Goal: Task Accomplishment & Management: Manage account settings

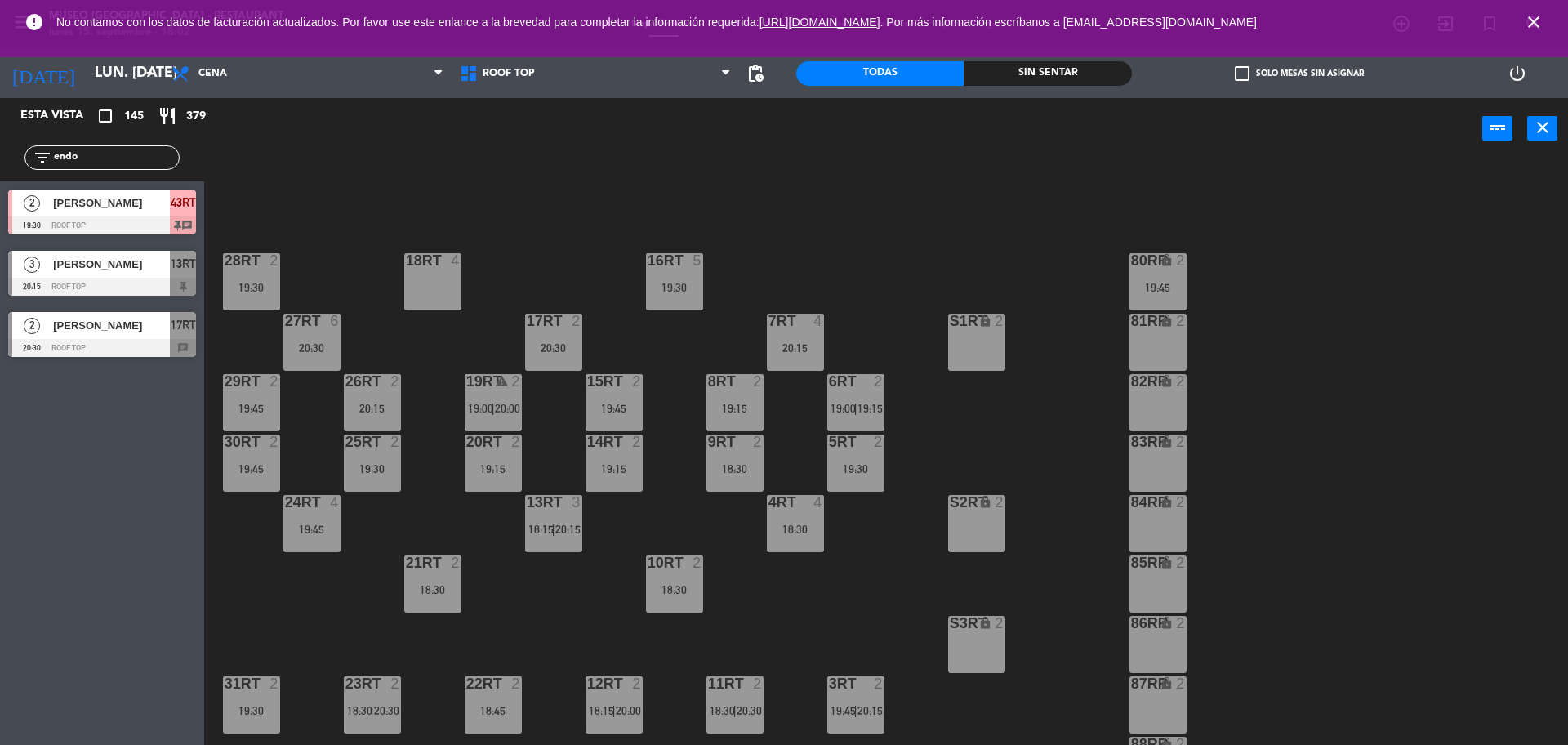
scroll to position [650, 0]
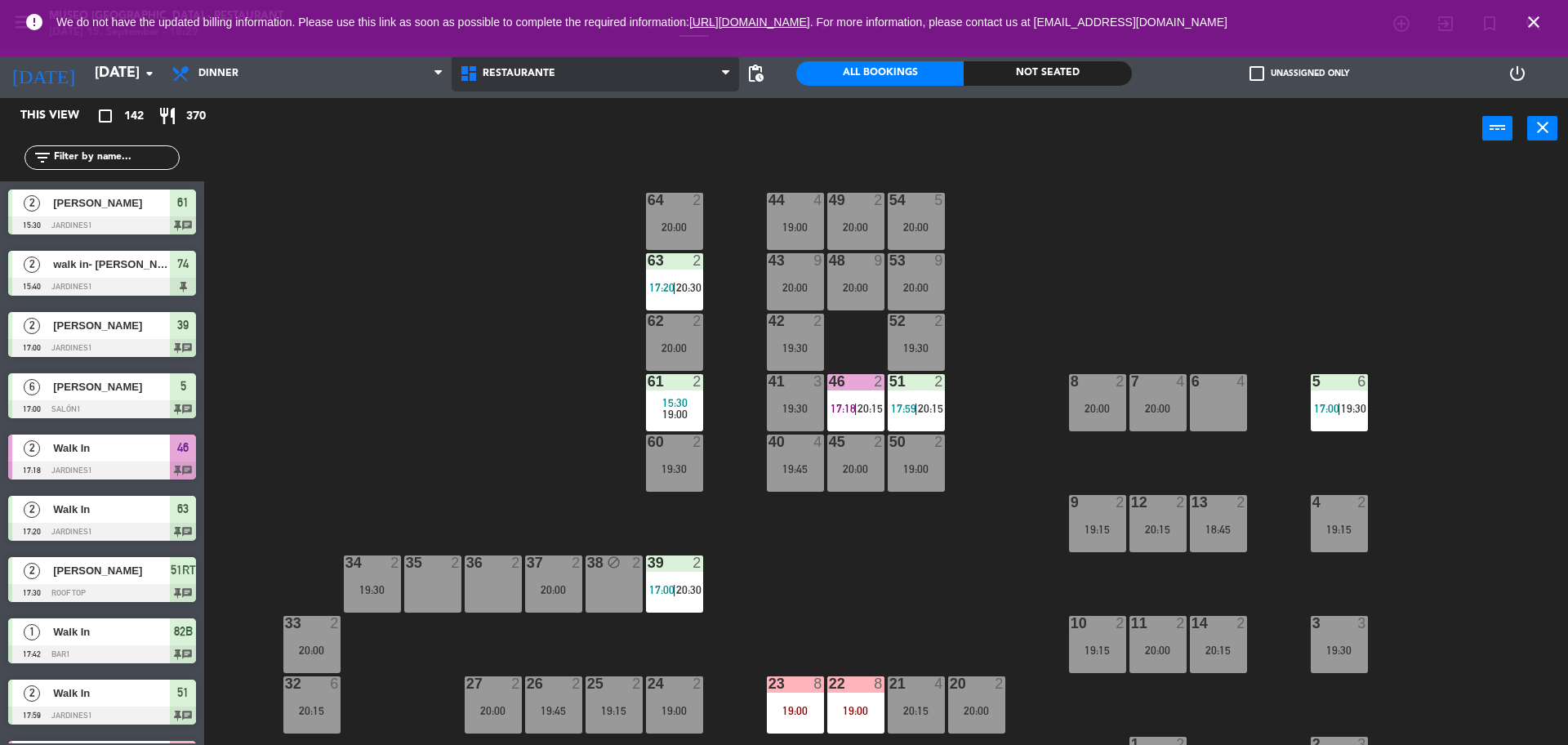
click at [560, 64] on span "Restaurante" at bounding box center [595, 73] width 288 height 36
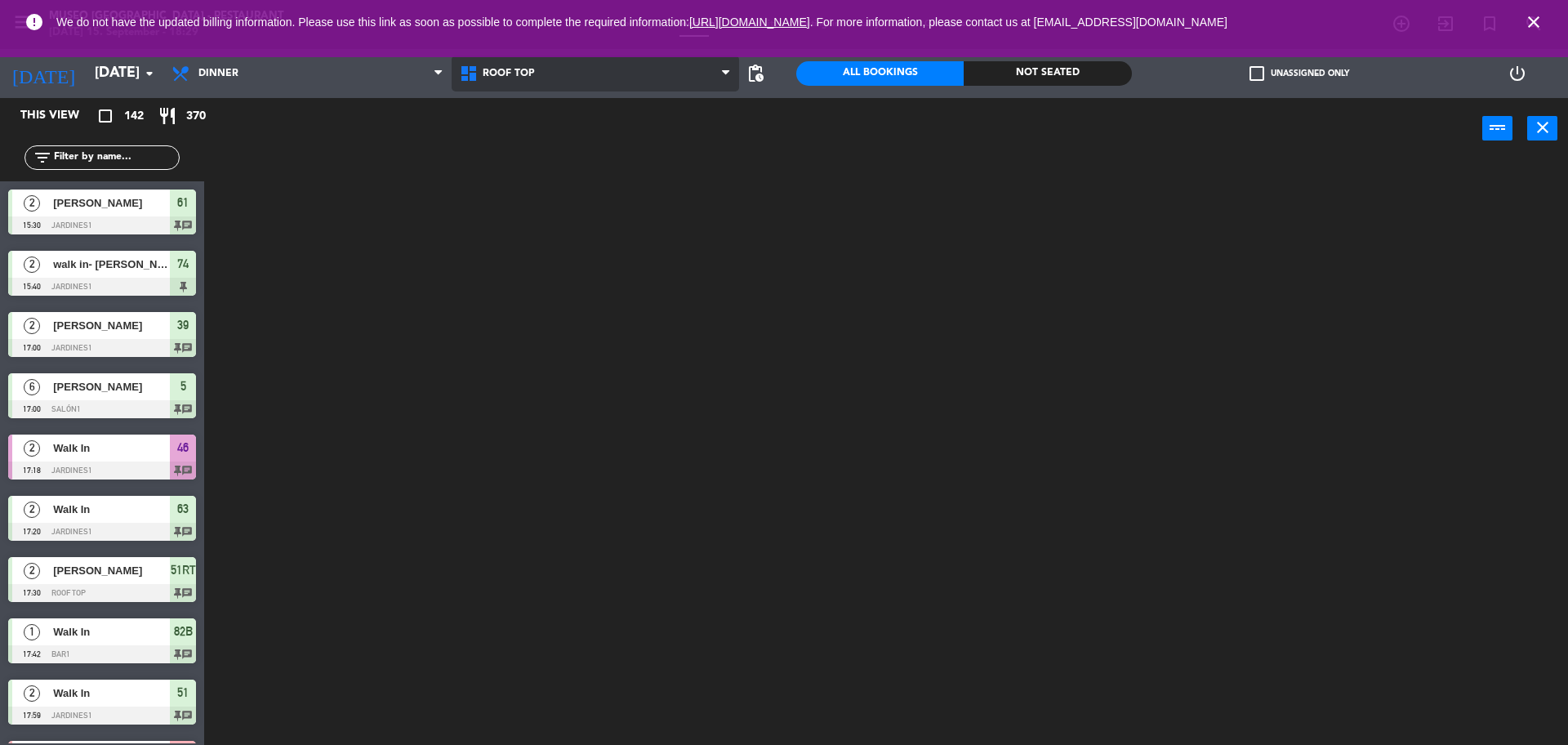
click at [560, 143] on ng-component "menu [GEOGRAPHIC_DATA] - Restaurant [DATE] 15. September - 18:29 My bookings Fl…" at bounding box center [784, 374] width 1568 height 749
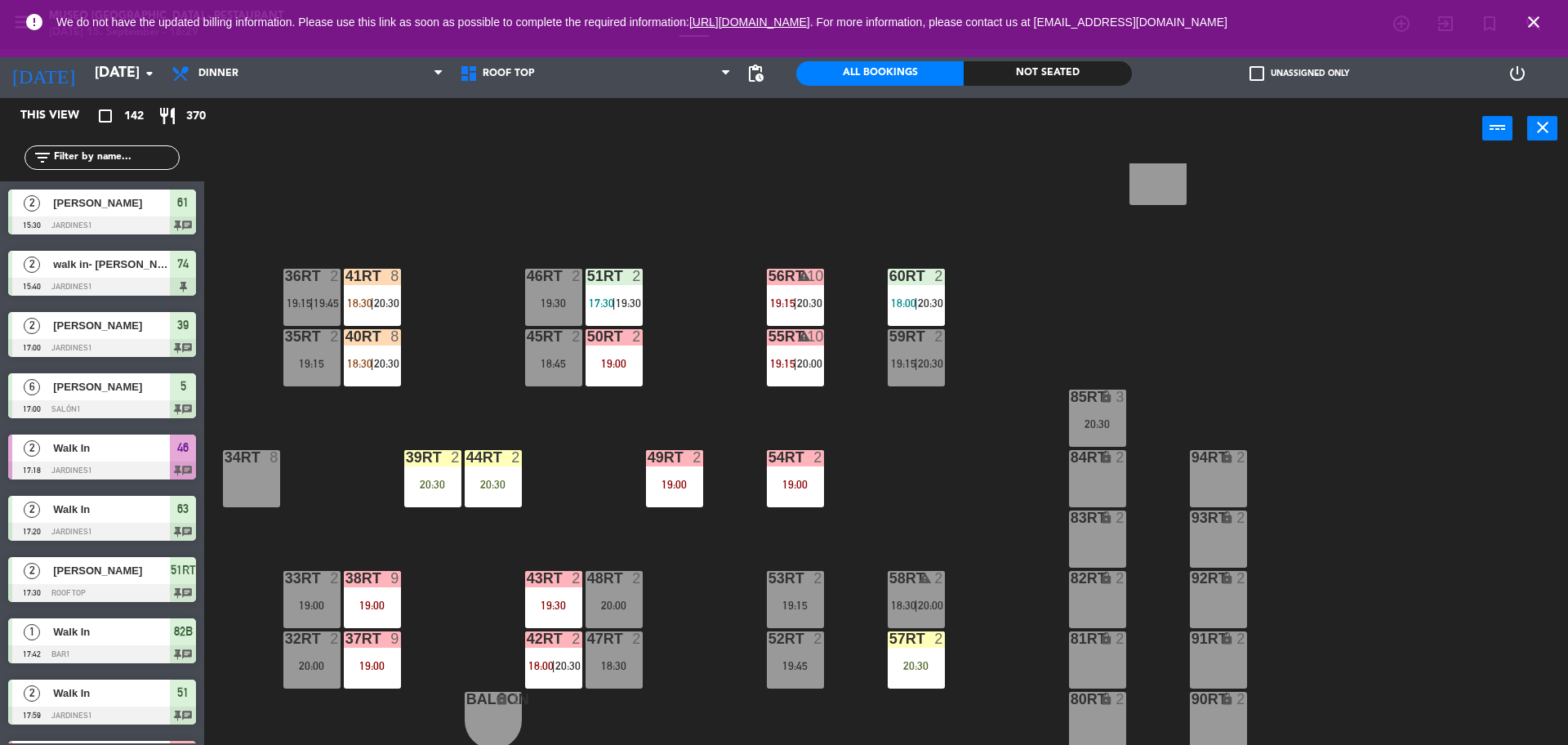
scroll to position [648, 0]
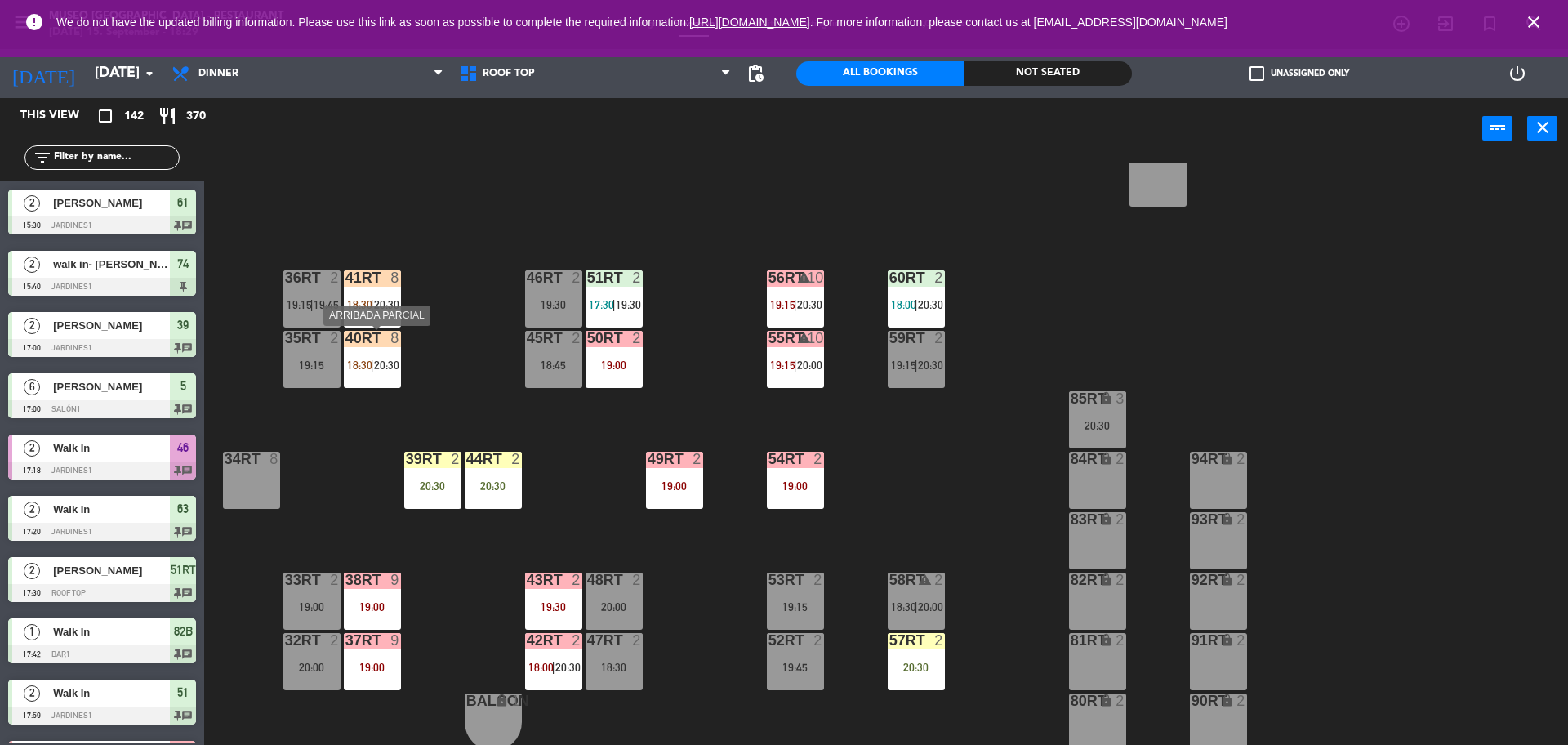
click at [379, 353] on div "40RT 8 18:30 | 20:30" at bounding box center [373, 360] width 57 height 57
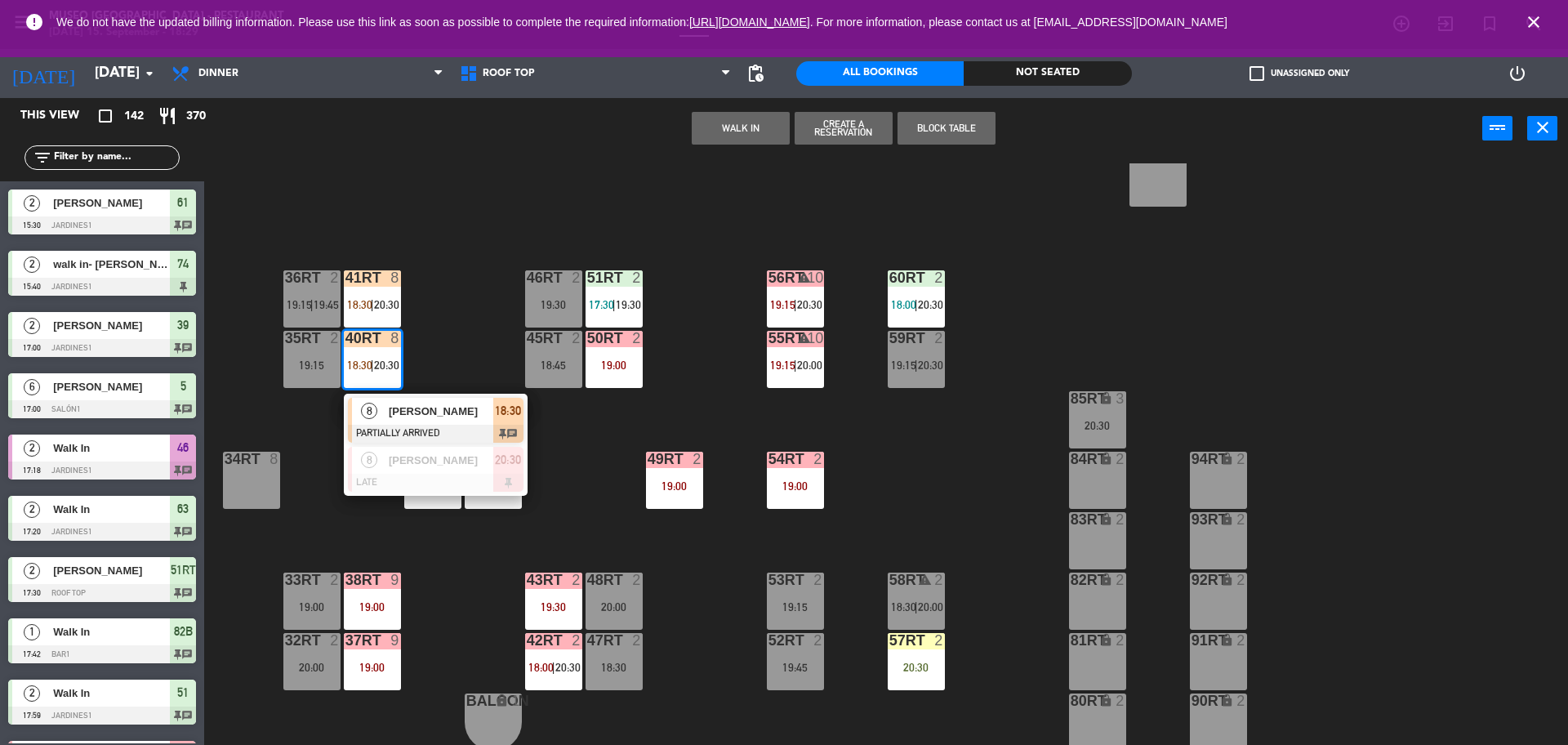
click at [411, 423] on div "[PERSON_NAME]" at bounding box center [440, 411] width 107 height 27
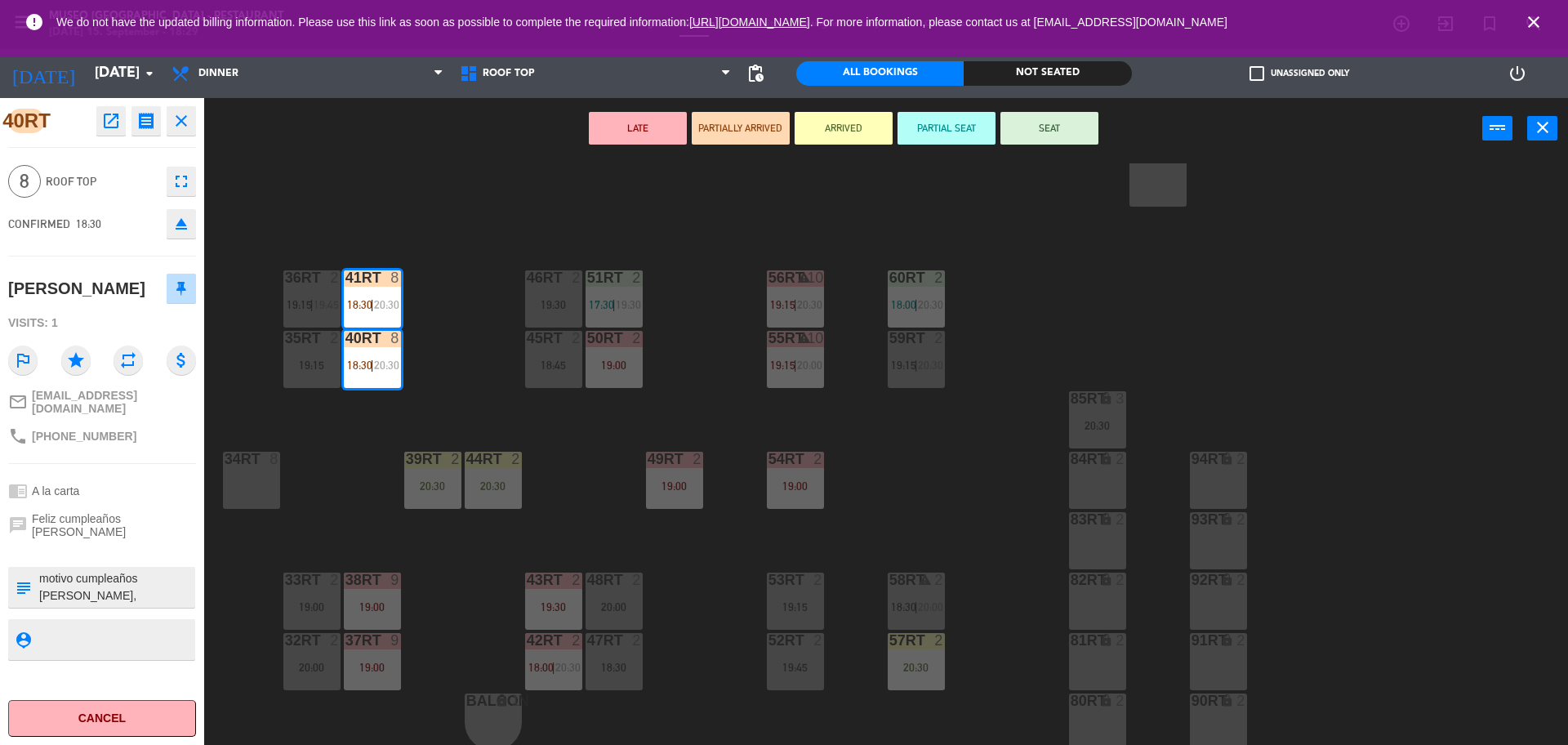
click at [42, 570] on textarea at bounding box center [115, 587] width 156 height 35
click at [52, 570] on textarea at bounding box center [115, 587] width 156 height 35
type textarea "m motivo cumpleaños [PERSON_NAME], brindarle cortesia se indico que no es posib…"
click at [461, 270] on div "18RT 4 20:15 16RT 5 19:30 28RT 2 19:30 80RR lock 2 19:45 27RT 6 20:30 7RT 4 20:…" at bounding box center [894, 457] width 1349 height 586
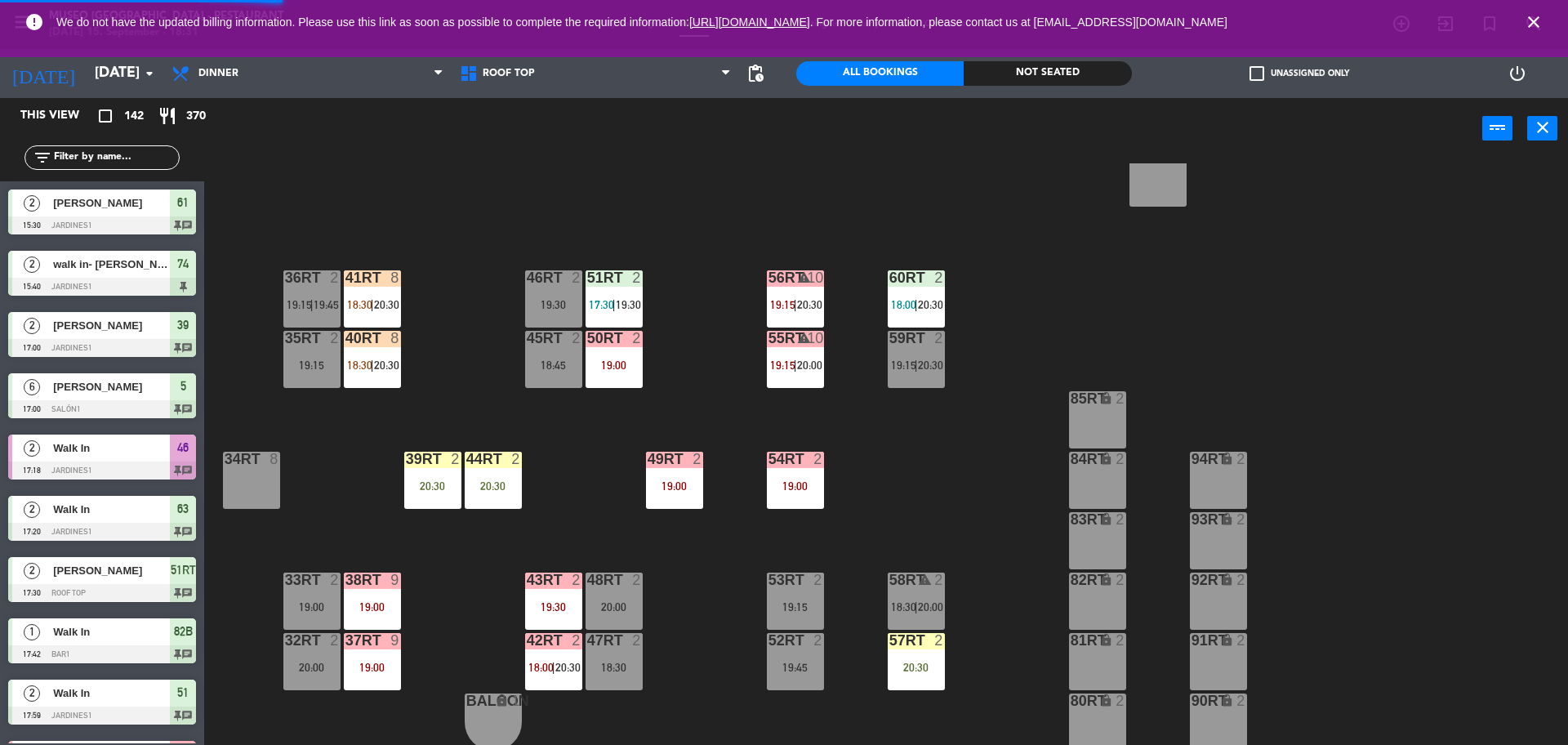
scroll to position [2990, 0]
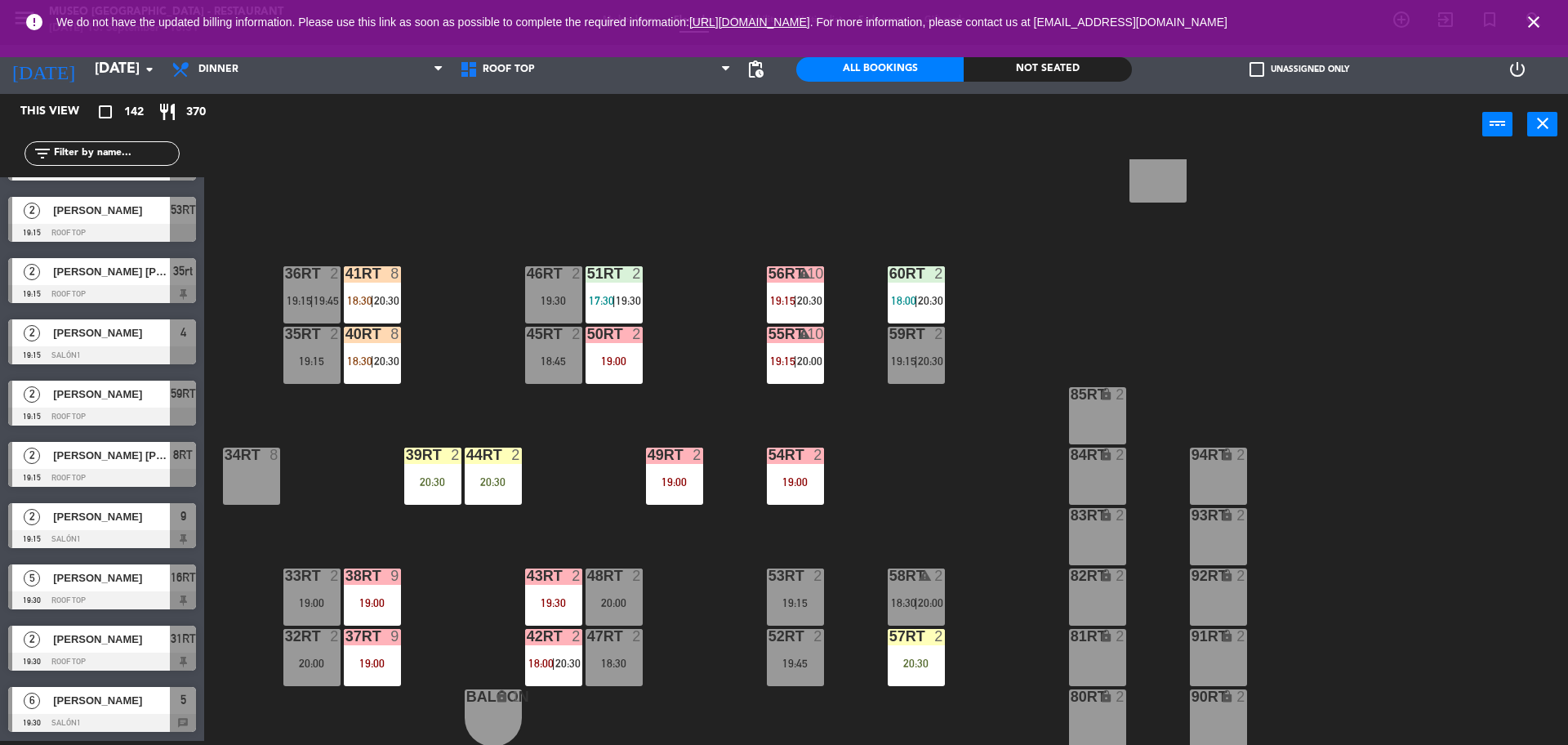
click at [171, 152] on input "text" at bounding box center [115, 153] width 126 height 18
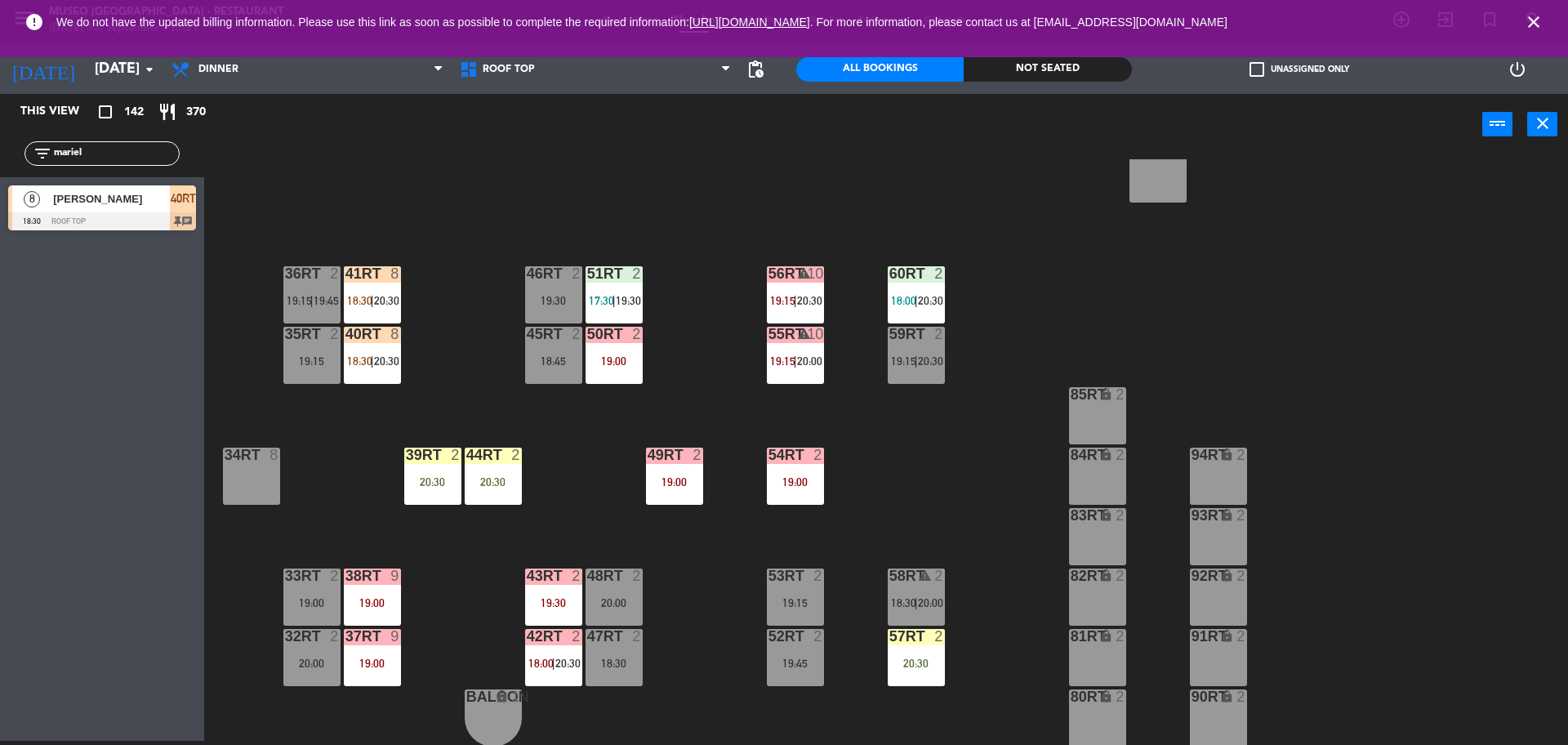
type input "mariel"
click at [79, 266] on div "This view crop_square 142 restaurant 370 filter_list mariel 8 [PERSON_NAME] 18:…" at bounding box center [102, 417] width 204 height 647
click at [94, 206] on span "[PERSON_NAME]" at bounding box center [111, 199] width 117 height 17
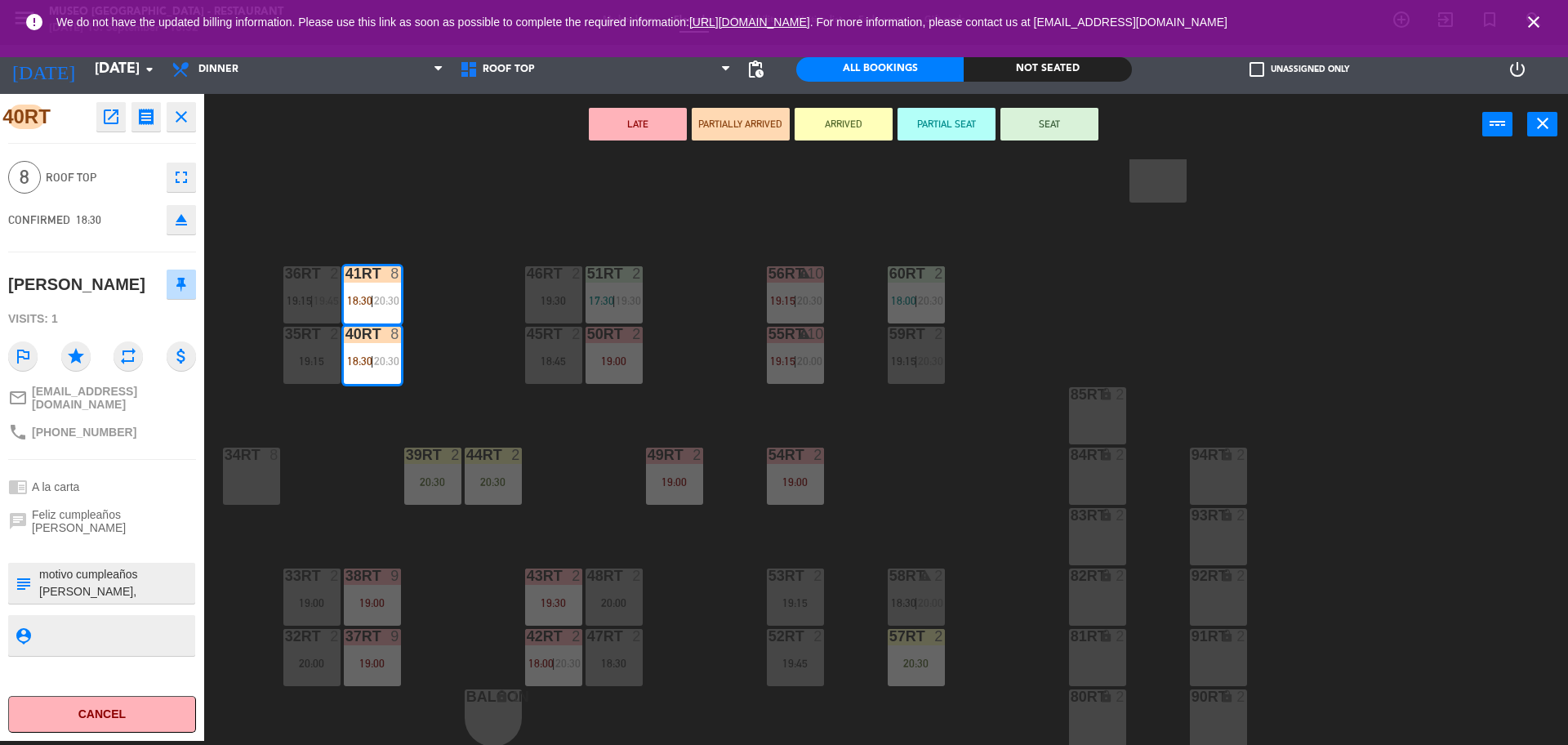
click at [1081, 121] on button "SEAT" at bounding box center [1049, 124] width 98 height 33
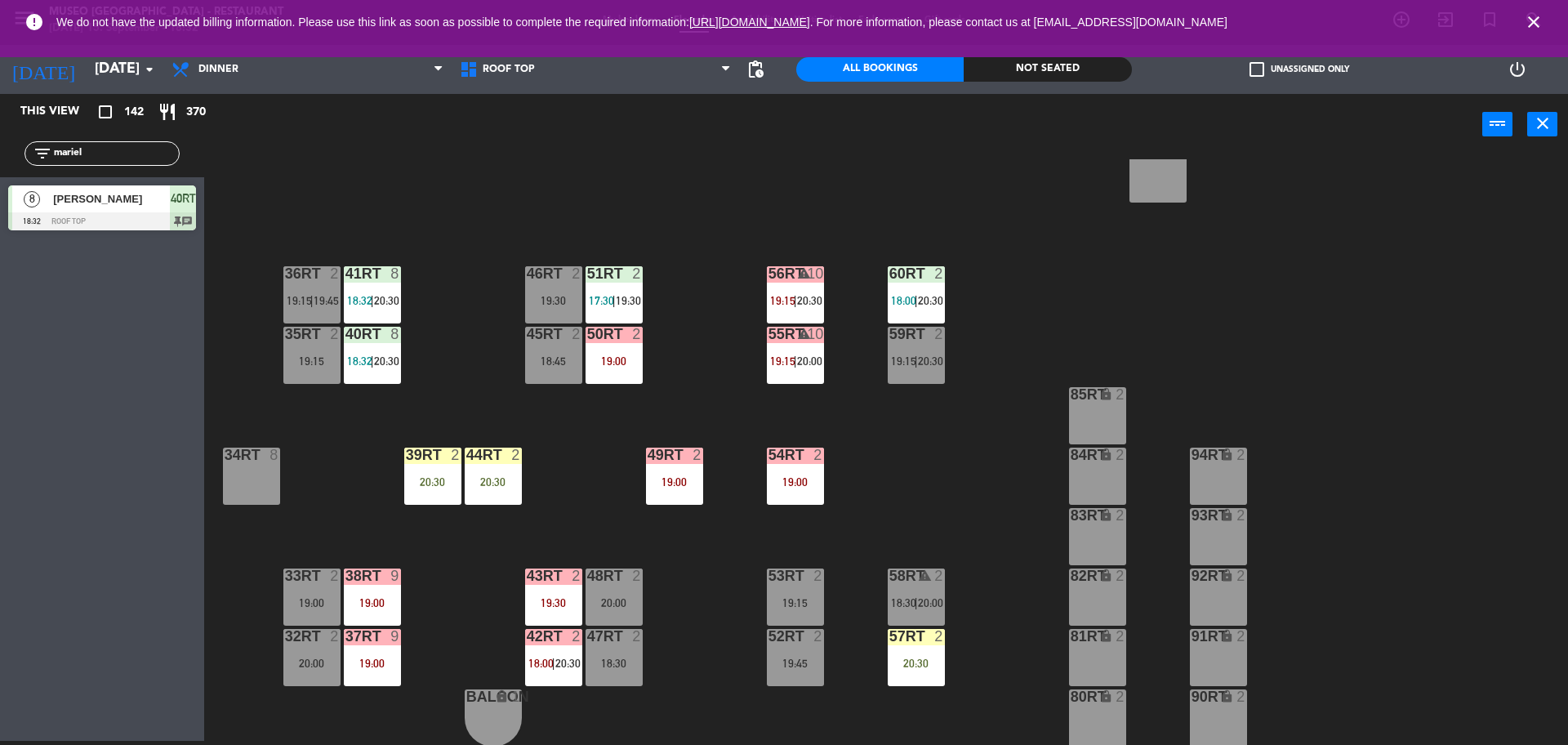
click at [607, 207] on div "18RT 4 20:15 16RT 5 19:30 28RT 2 19:30 80RR lock 2 19:45 27RT 6 20:30 7RT 4 20:…" at bounding box center [894, 452] width 1349 height 586
click at [144, 153] on input "mariel" at bounding box center [115, 153] width 126 height 18
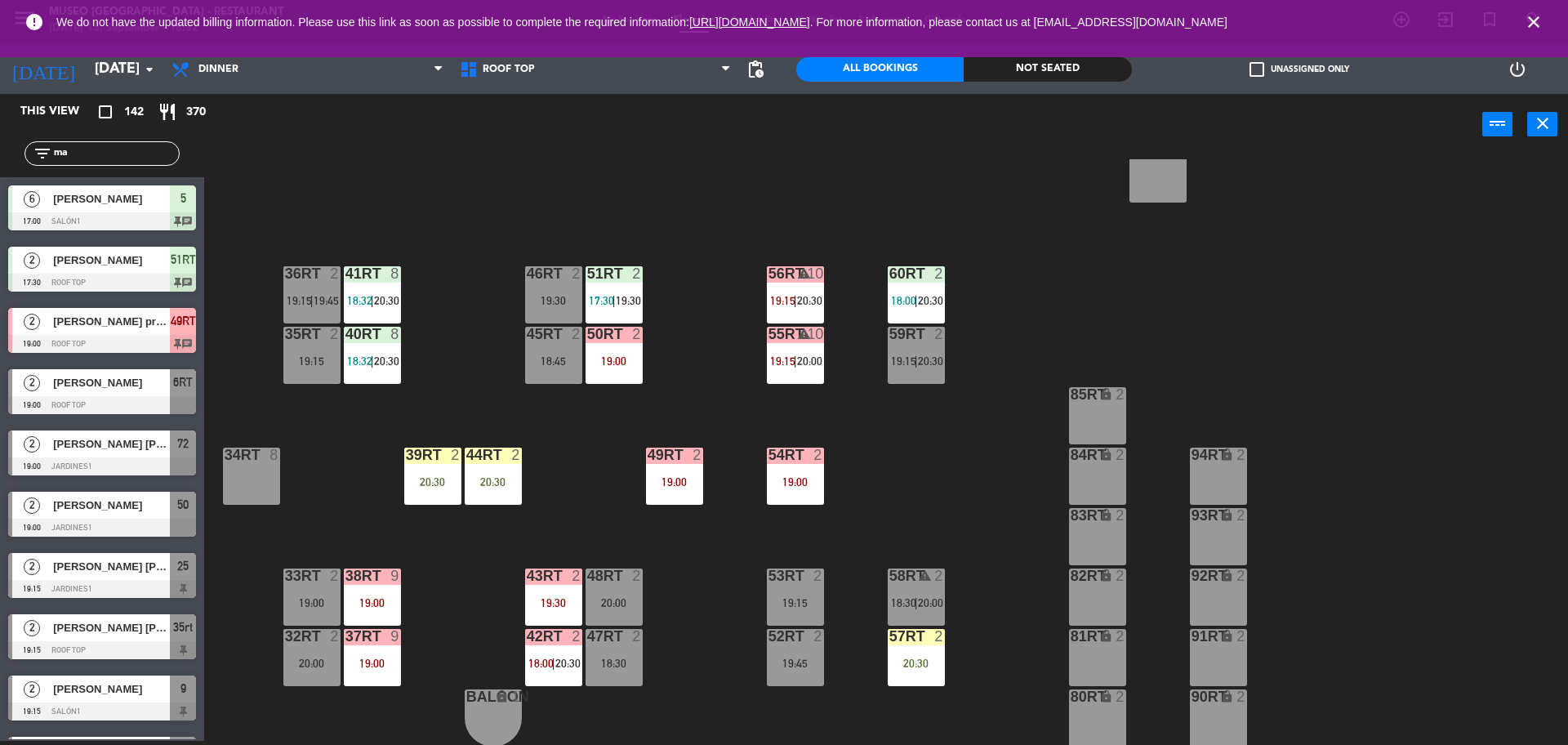
type input "m"
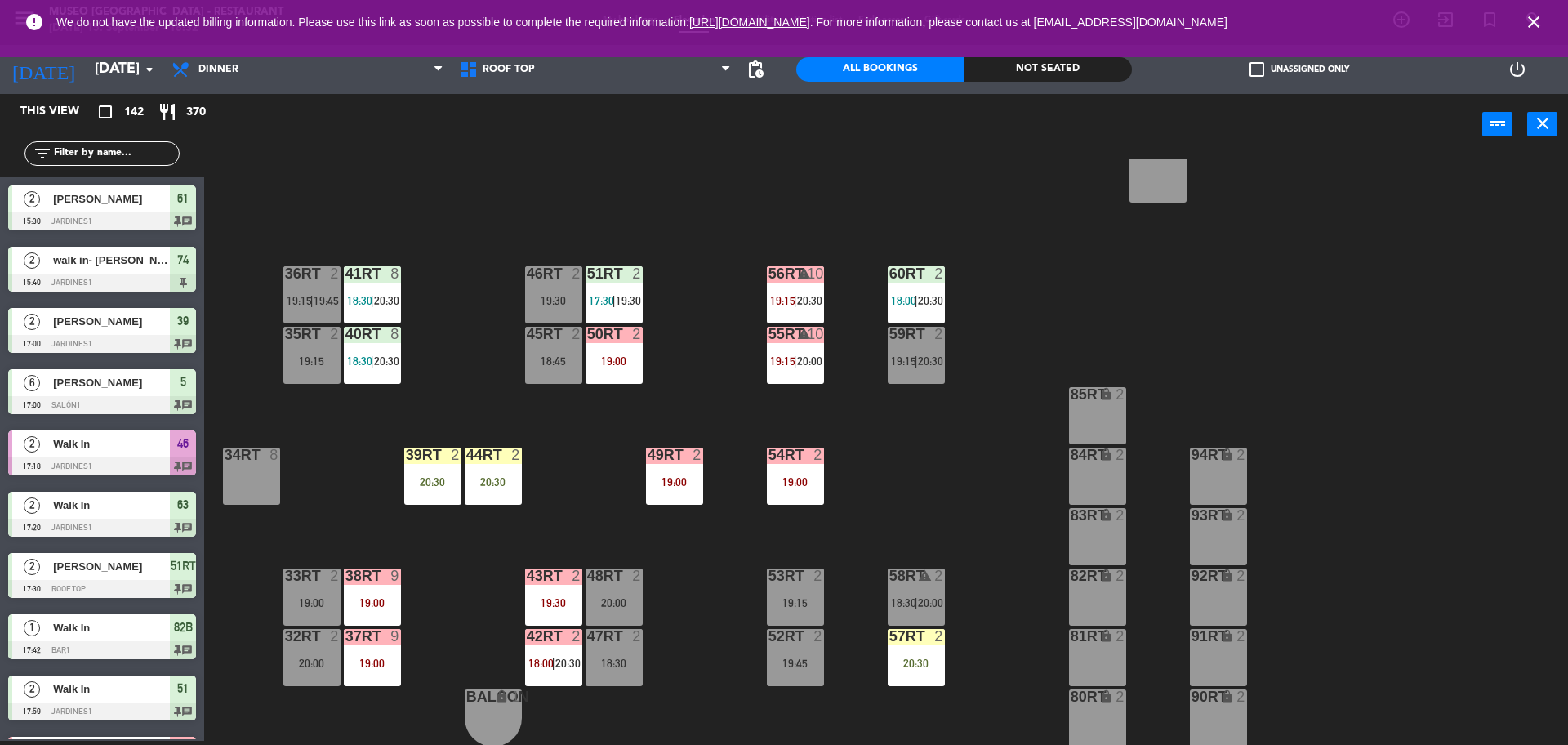
click at [413, 183] on div "18RT 4 20:15 16RT 5 19:30 28RT 2 19:30 80RR lock 2 19:45 27RT 6 20:30 7RT 4 20:…" at bounding box center [894, 452] width 1349 height 586
click at [389, 584] on div "38rt 9" at bounding box center [373, 576] width 57 height 16
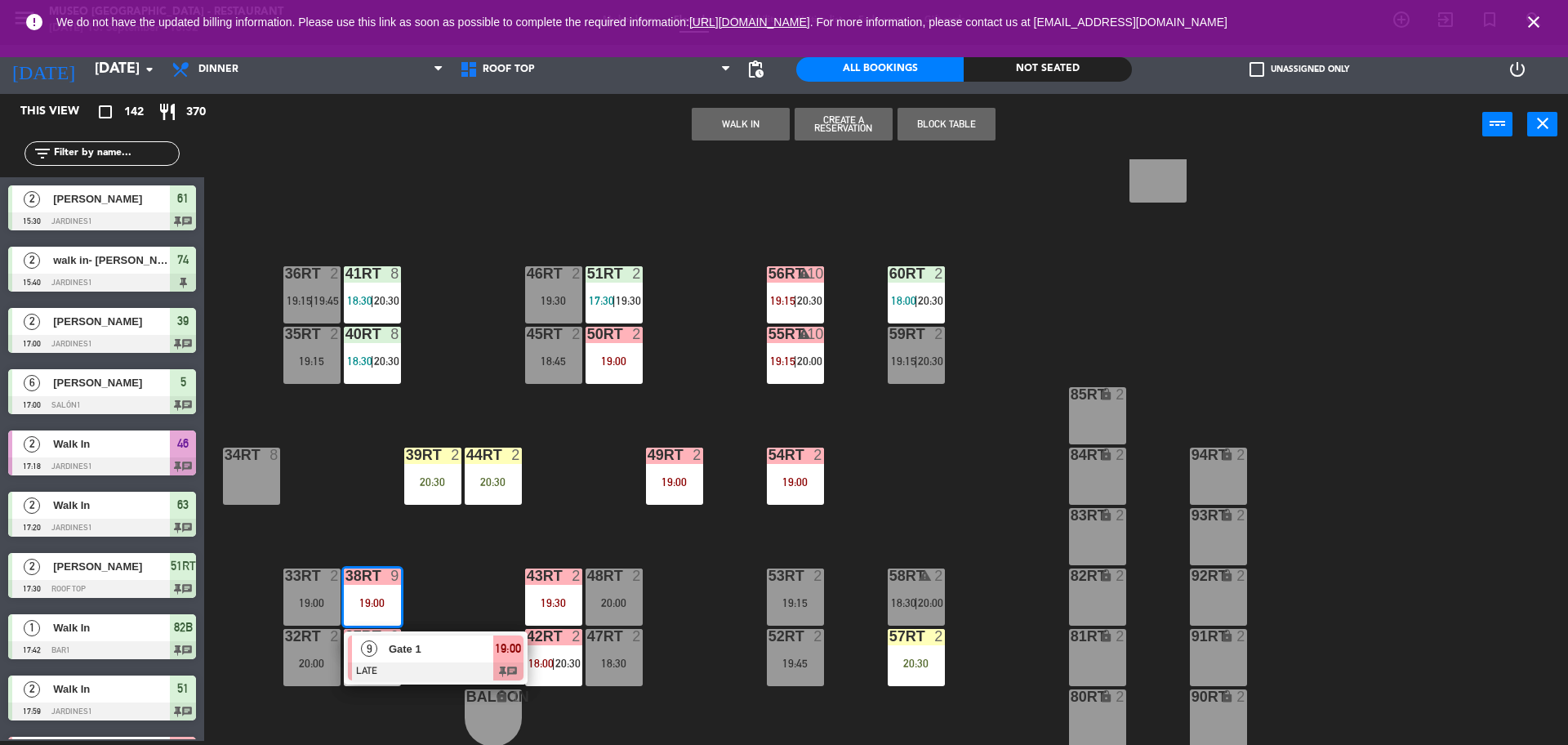
click at [356, 457] on div "18RT 4 20:15 16RT 5 19:30 28RT 2 19:30 80RR lock 2 19:45 27RT 6 20:30 7RT 4 20:…" at bounding box center [894, 452] width 1349 height 586
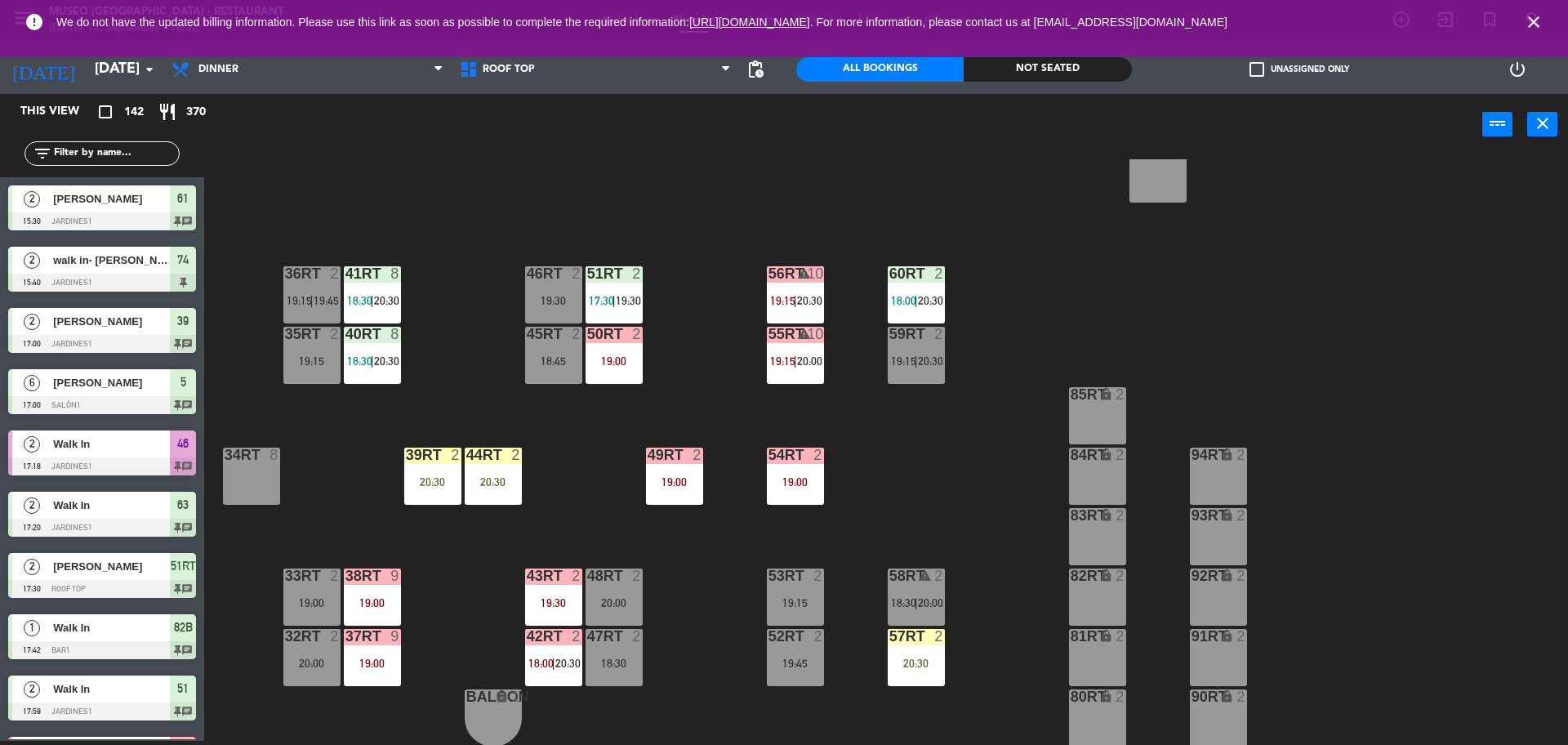
click at [573, 502] on div "18RT 4 20:15 16RT 5 19:30 28RT 2 19:30 80RR lock 2 19:45 27RT 6 20:30 7RT 4 20:…" at bounding box center [894, 452] width 1349 height 586
click at [382, 338] on div at bounding box center [372, 334] width 27 height 15
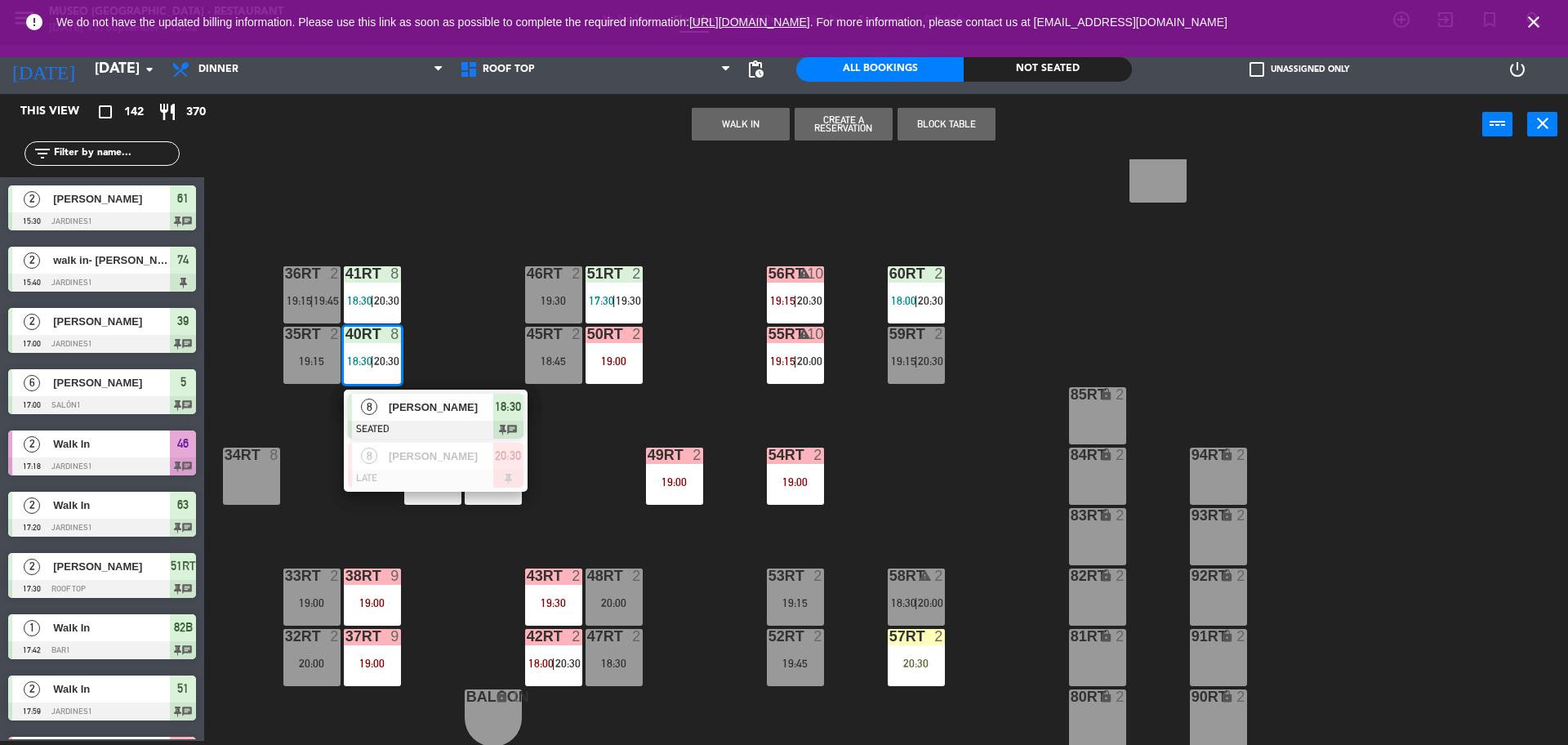
click at [418, 412] on span "[PERSON_NAME]" at bounding box center [441, 407] width 105 height 17
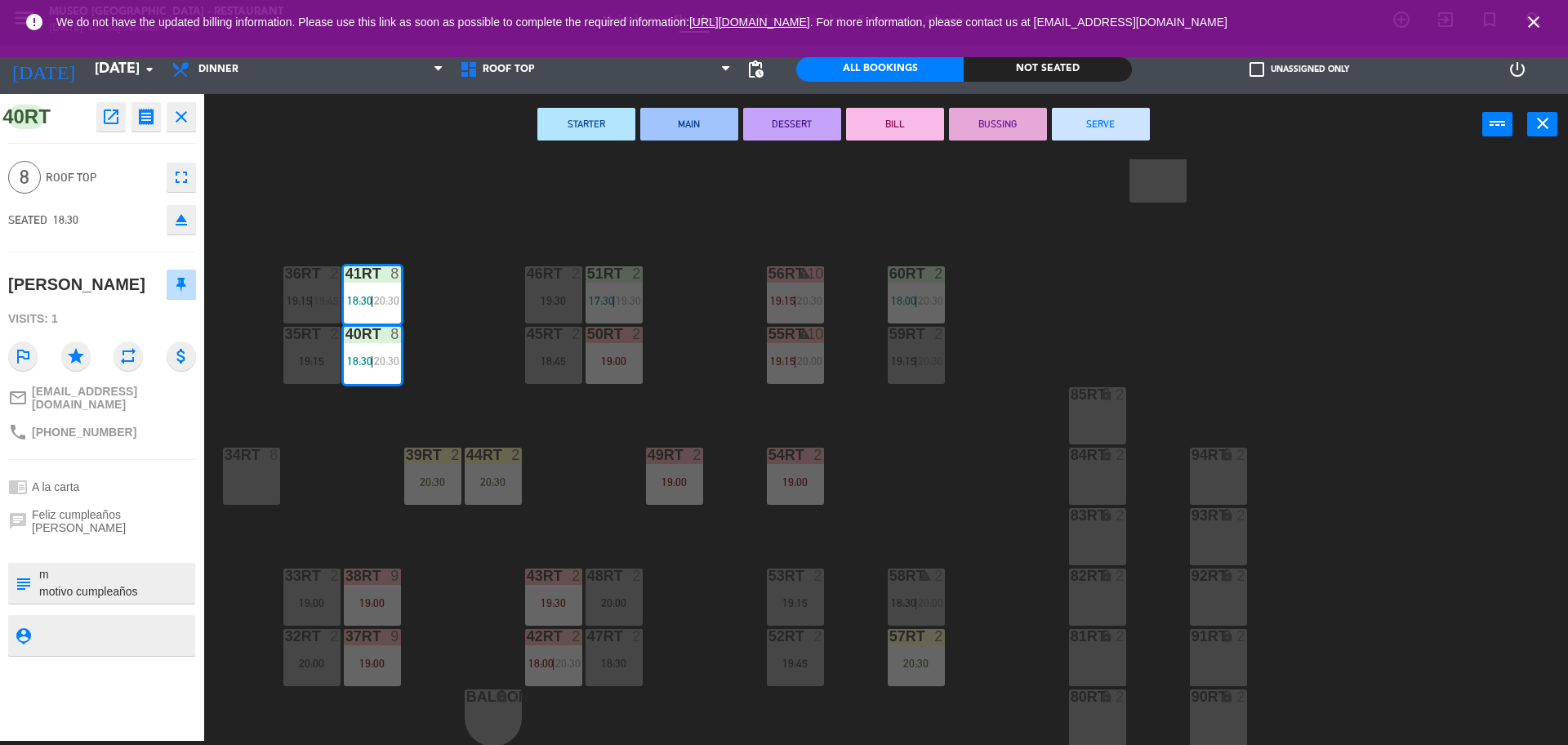
click at [113, 566] on textarea at bounding box center [115, 583] width 156 height 35
type textarea "m40-41 motivo cumpleaños de Abril, brindarle cortesia se indico que no es posib…"
drag, startPoint x: 1122, startPoint y: 121, endPoint x: 1099, endPoint y: 121, distance: 23.0
click at [1099, 121] on button "SERVE" at bounding box center [1100, 124] width 98 height 33
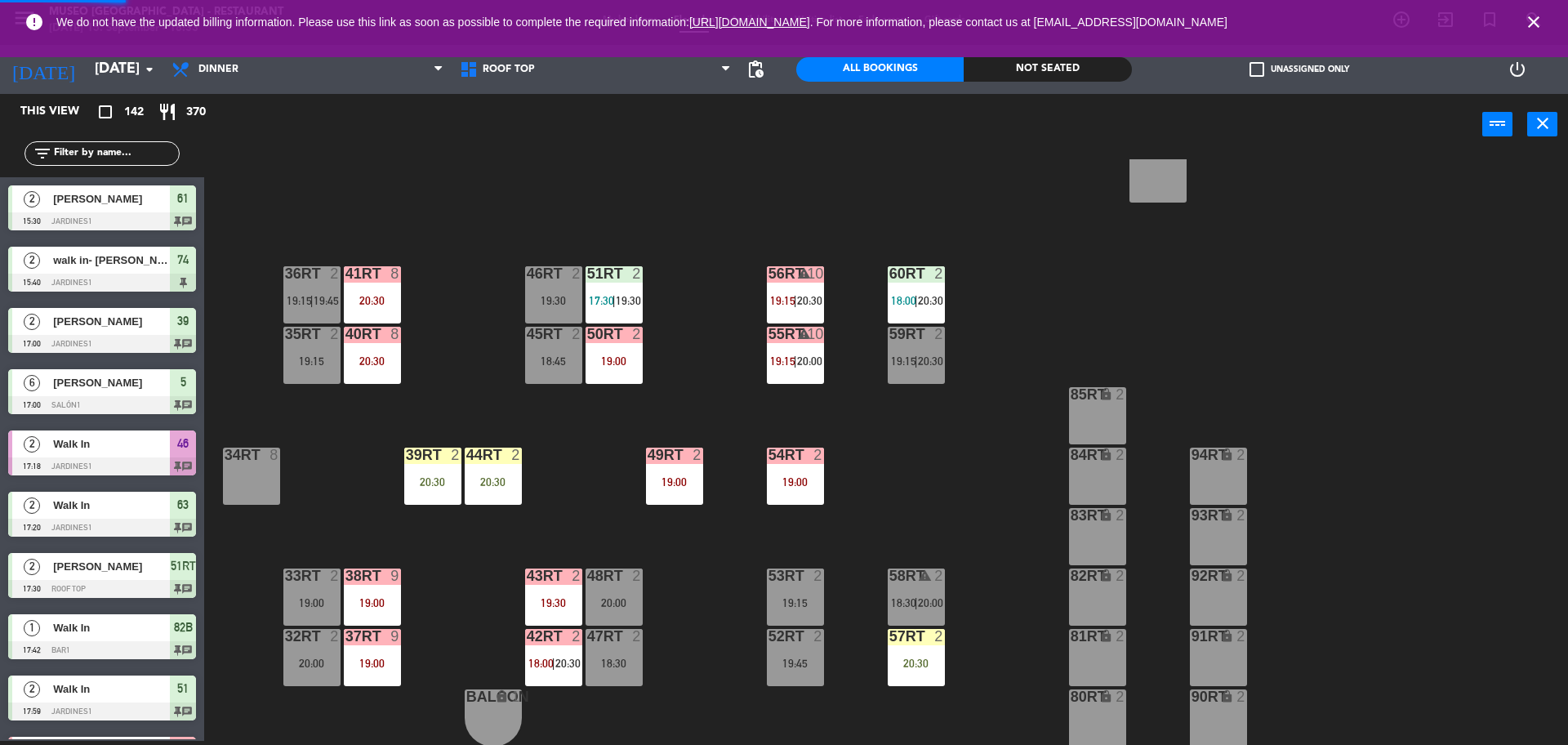
scroll to position [4, 0]
drag, startPoint x: 366, startPoint y: 304, endPoint x: 417, endPoint y: 222, distance: 96.6
click at [417, 222] on div "18RT 4 20:15 16RT 5 19:30 28RT 2 19:30 80RR lock 2 19:45 27RT 6 20:30 7RT 4 20:…" at bounding box center [894, 452] width 1349 height 586
click at [379, 297] on div "20:30" at bounding box center [373, 300] width 57 height 11
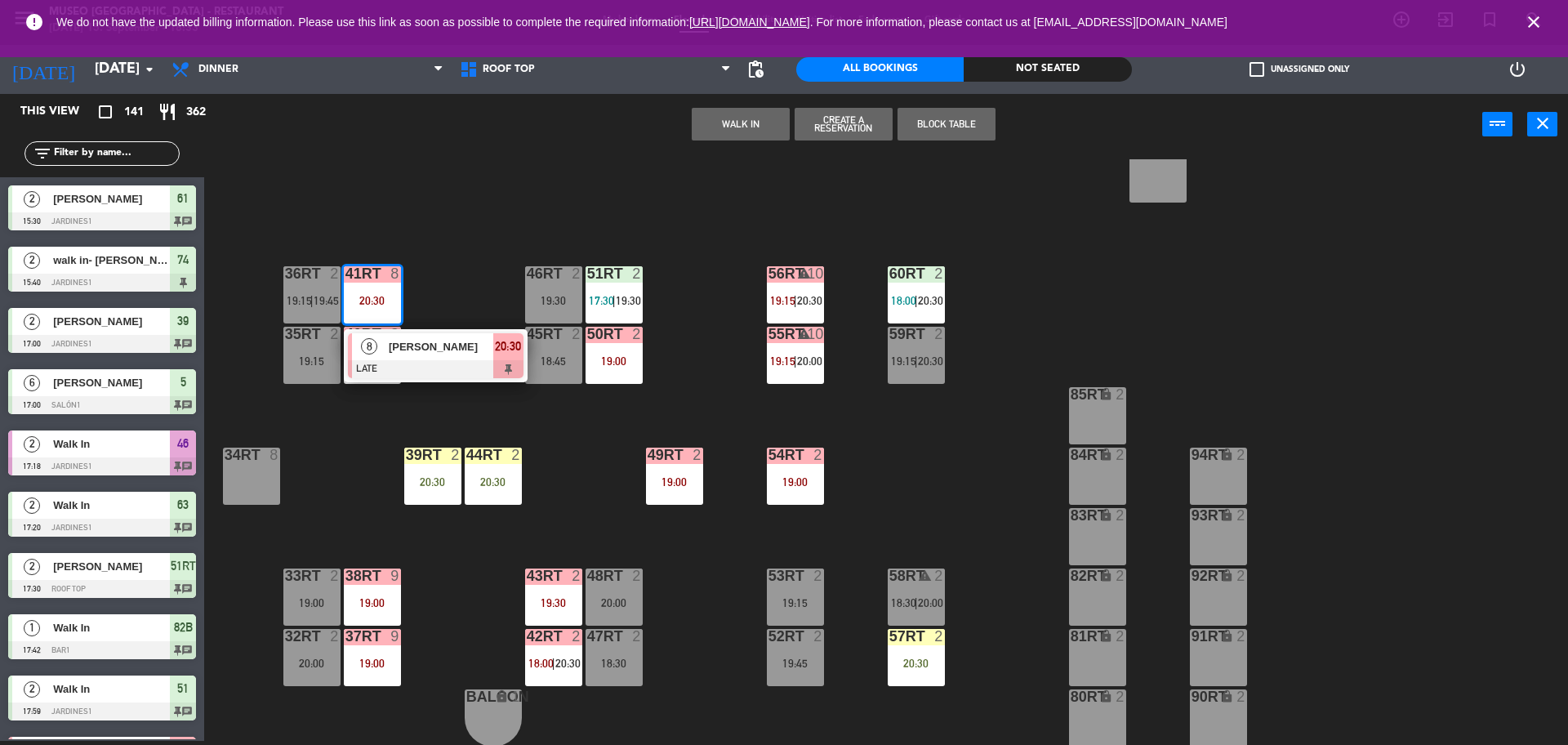
click at [409, 424] on div "18RT 4 20:15 16RT 5 19:30 28RT 2 19:30 80RR lock 2 19:45 27RT 6 20:30 7RT 4 20:…" at bounding box center [894, 452] width 1349 height 586
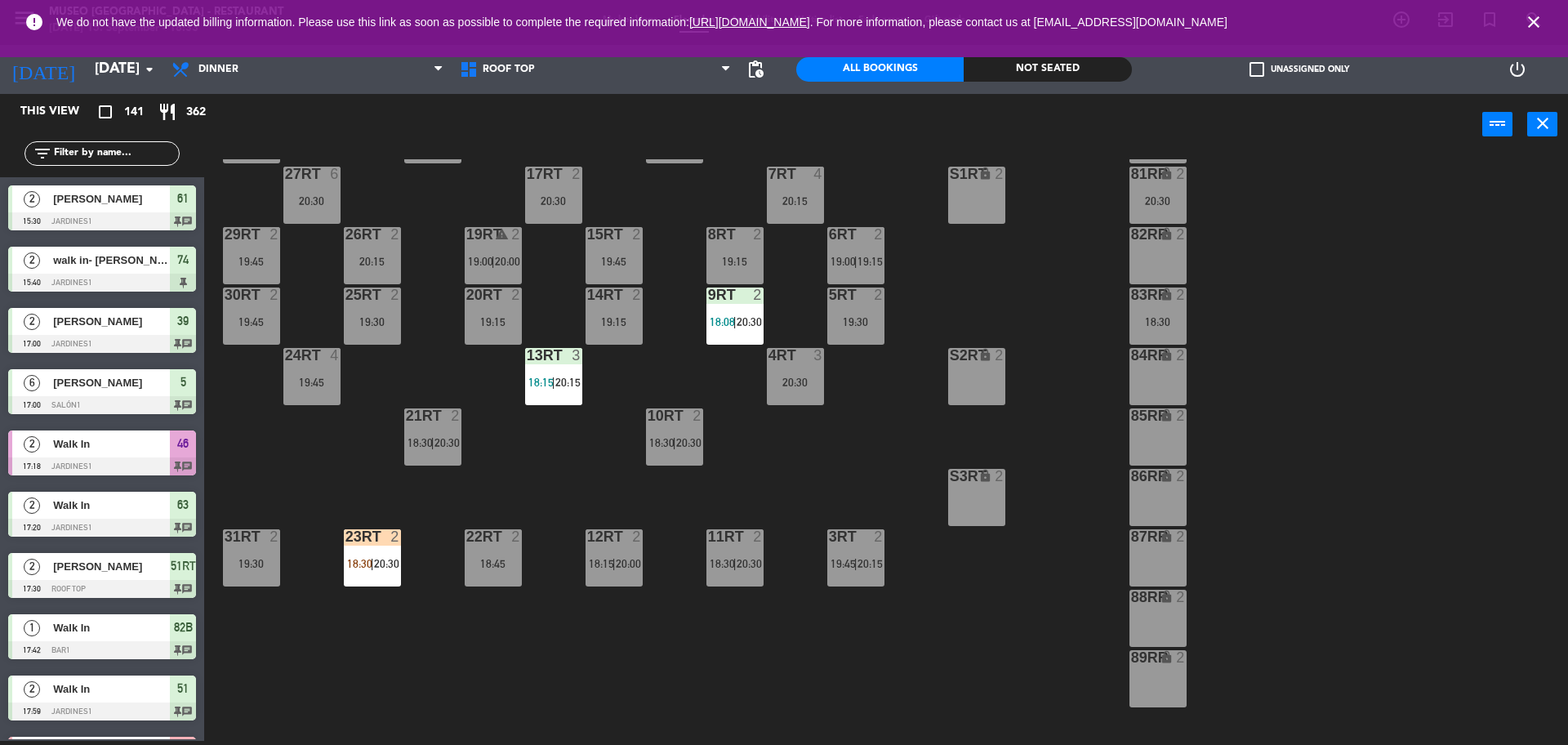
scroll to position [0, 0]
